Goal: Task Accomplishment & Management: Complete application form

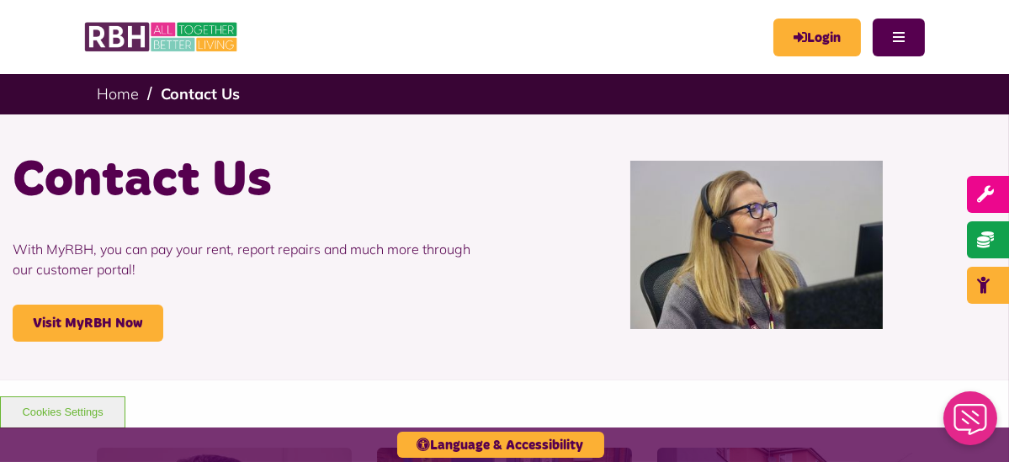
click at [0, 0] on input "text" at bounding box center [0, 0] width 0 height 0
type input "********"
click at [0, 0] on button "Search" at bounding box center [0, 0] width 0 height 0
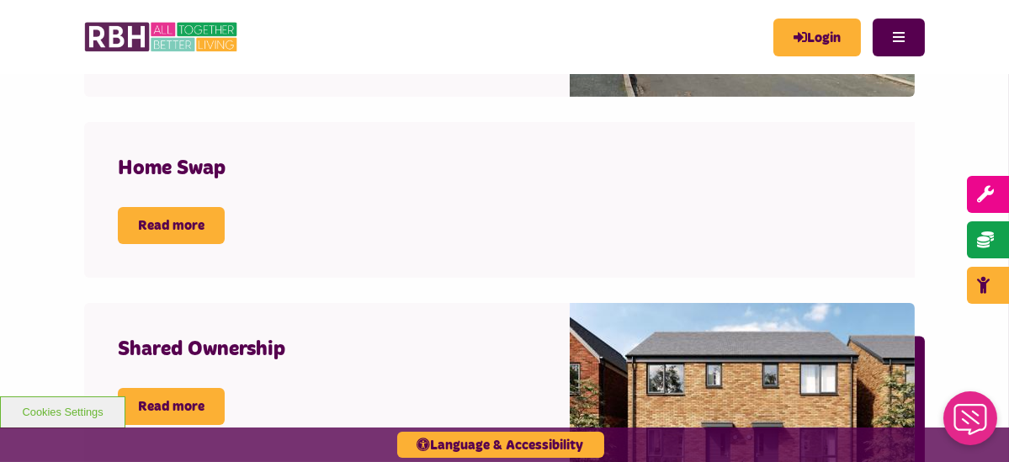
scroll to position [842, 0]
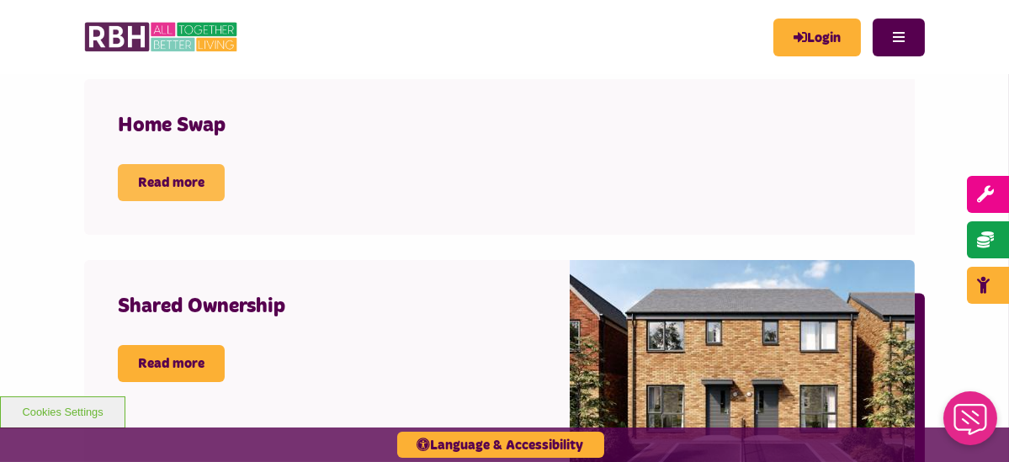
click at [172, 201] on link "Read more" at bounding box center [171, 182] width 107 height 37
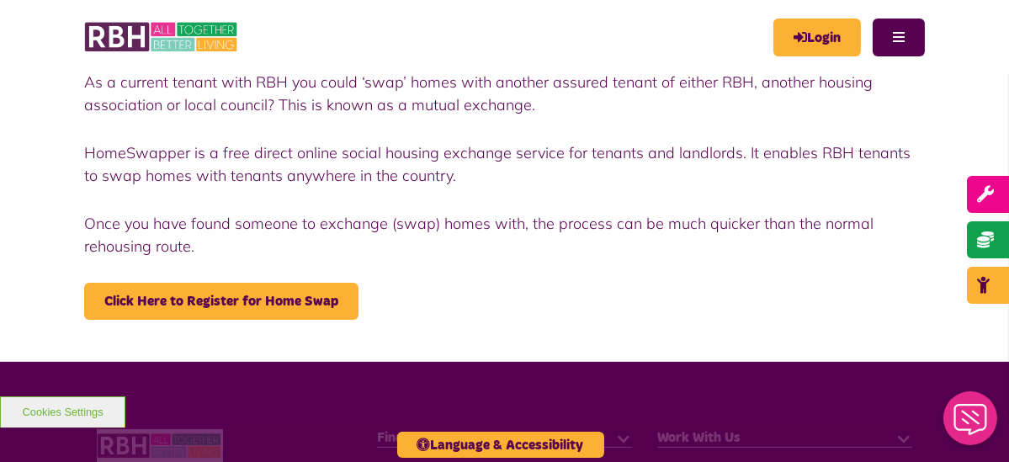
scroll to position [382, 0]
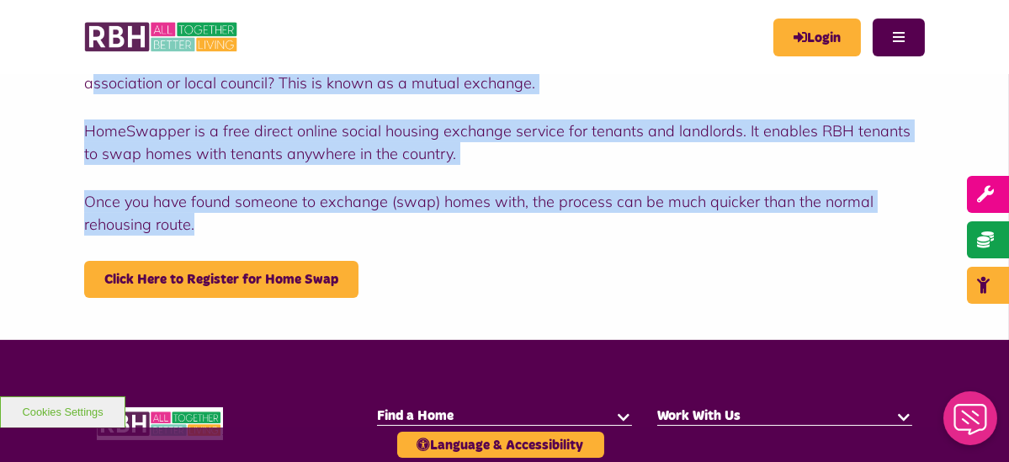
drag, startPoint x: 216, startPoint y: 254, endPoint x: 90, endPoint y: 116, distance: 186.5
click at [90, 116] on div "As a current tenant with RBH you could ‘swap’ homes with another assured tenant…" at bounding box center [504, 173] width 841 height 249
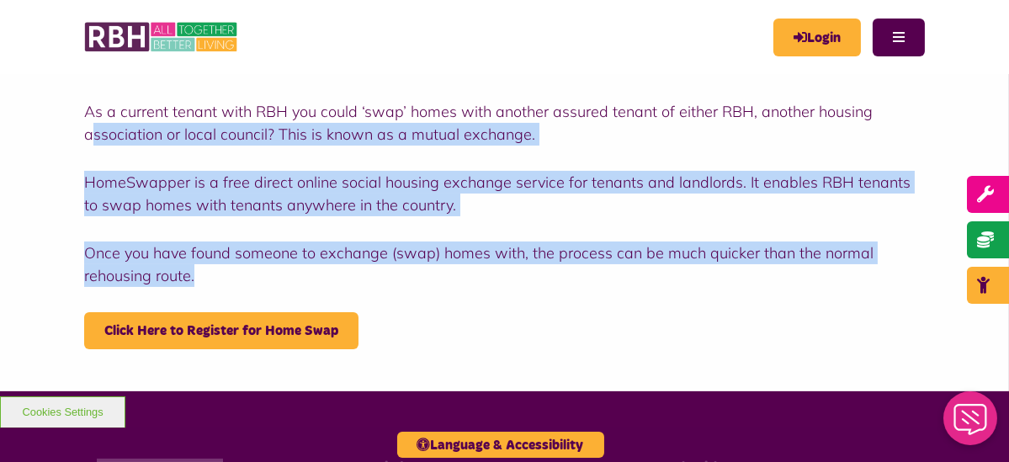
scroll to position [306, 0]
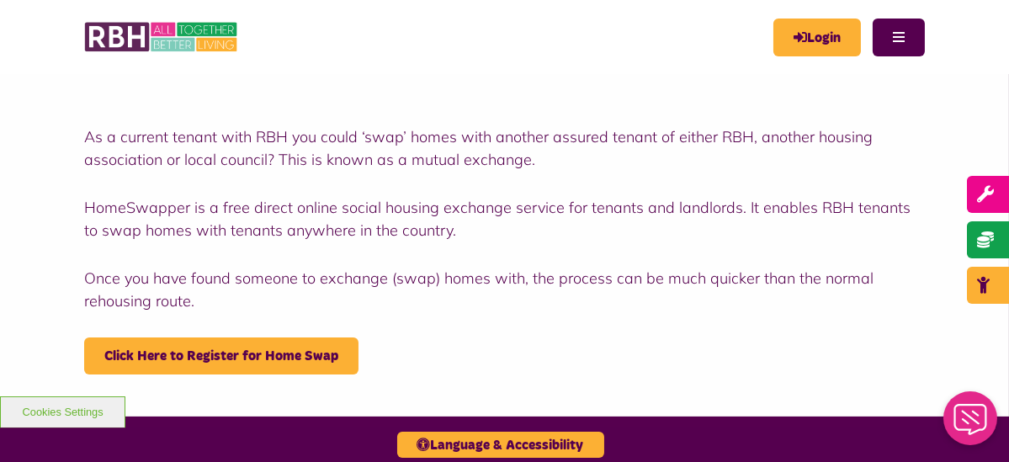
drag, startPoint x: 128, startPoint y: 171, endPoint x: 109, endPoint y: 166, distance: 19.2
click at [126, 171] on p "As a current tenant with RBH you could ‘swap’ homes with another assured tenant…" at bounding box center [504, 147] width 841 height 45
drag, startPoint x: 83, startPoint y: 160, endPoint x: 182, endPoint y: 341, distance: 206.5
click at [83, 160] on div "As a current tenant with RBH you could ‘swap’ homes with another assured tenant…" at bounding box center [504, 237] width 1009 height 359
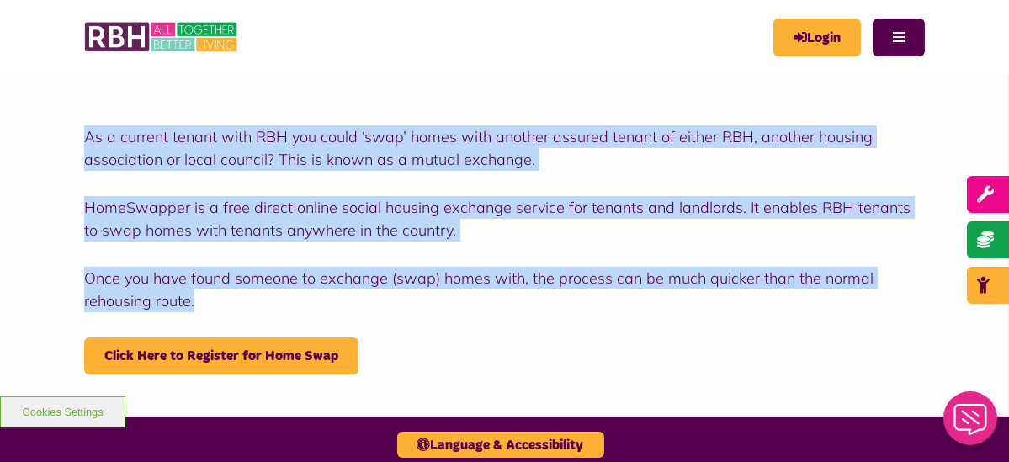
drag, startPoint x: 200, startPoint y: 331, endPoint x: 53, endPoint y: 173, distance: 215.6
click at [53, 173] on div "As a current tenant with RBH you could ‘swap’ homes with another assured tenant…" at bounding box center [504, 237] width 1009 height 359
copy div "As a current tenant with RBH you could ‘swap’ homes with another assured tenant…"
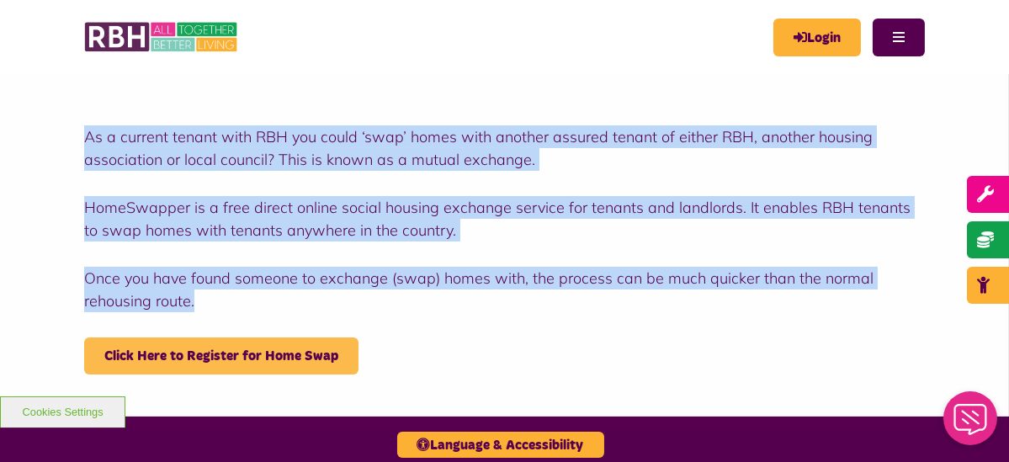
click at [338, 369] on link "Click Here to Register for Home Swap" at bounding box center [221, 356] width 274 height 37
